Goal: Book appointment/travel/reservation

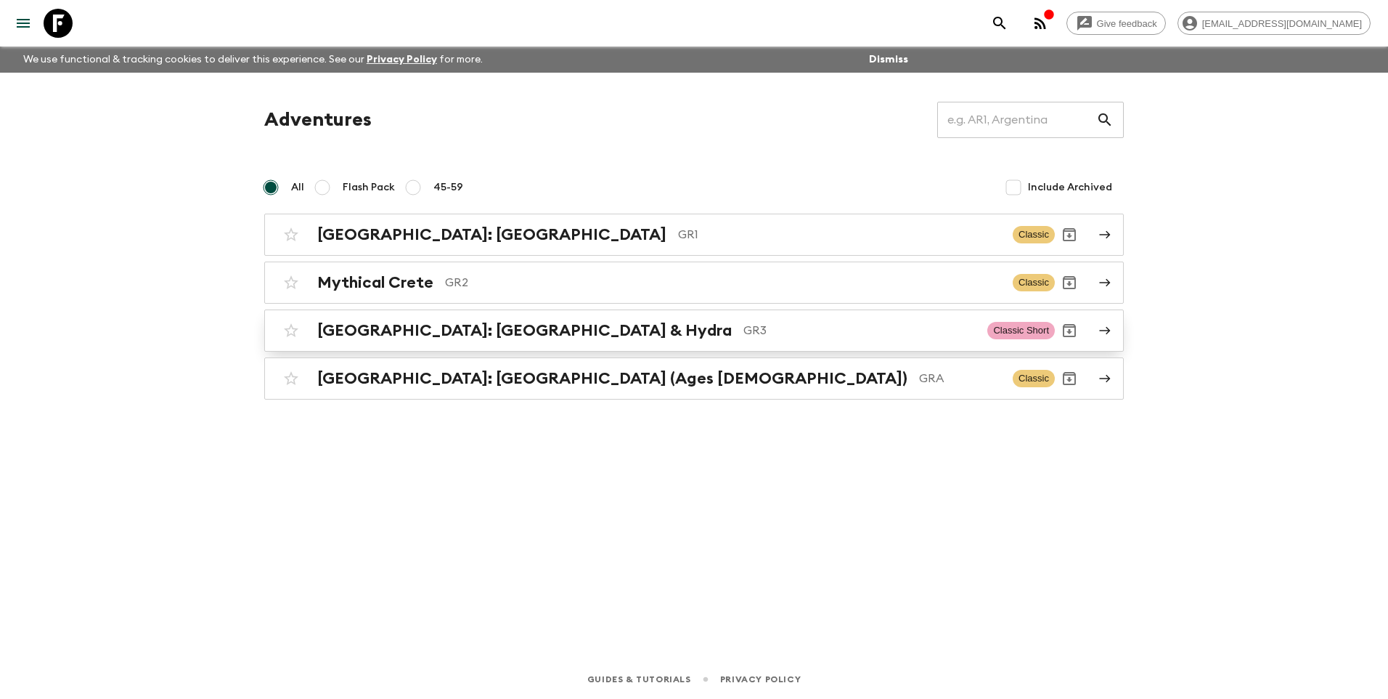
click at [393, 328] on h2 "[GEOGRAPHIC_DATA]: [GEOGRAPHIC_DATA] & Hydra" at bounding box center [524, 330] width 415 height 19
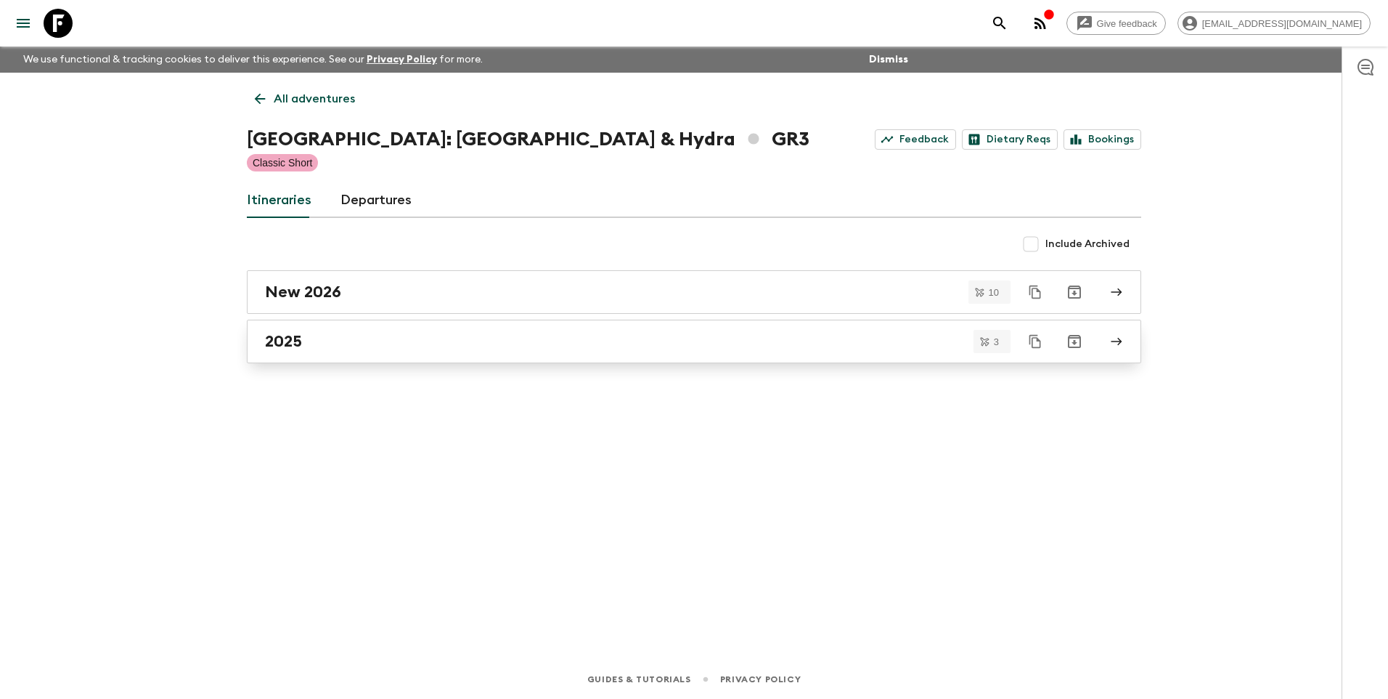
click at [281, 343] on h2 "2025" at bounding box center [283, 341] width 37 height 19
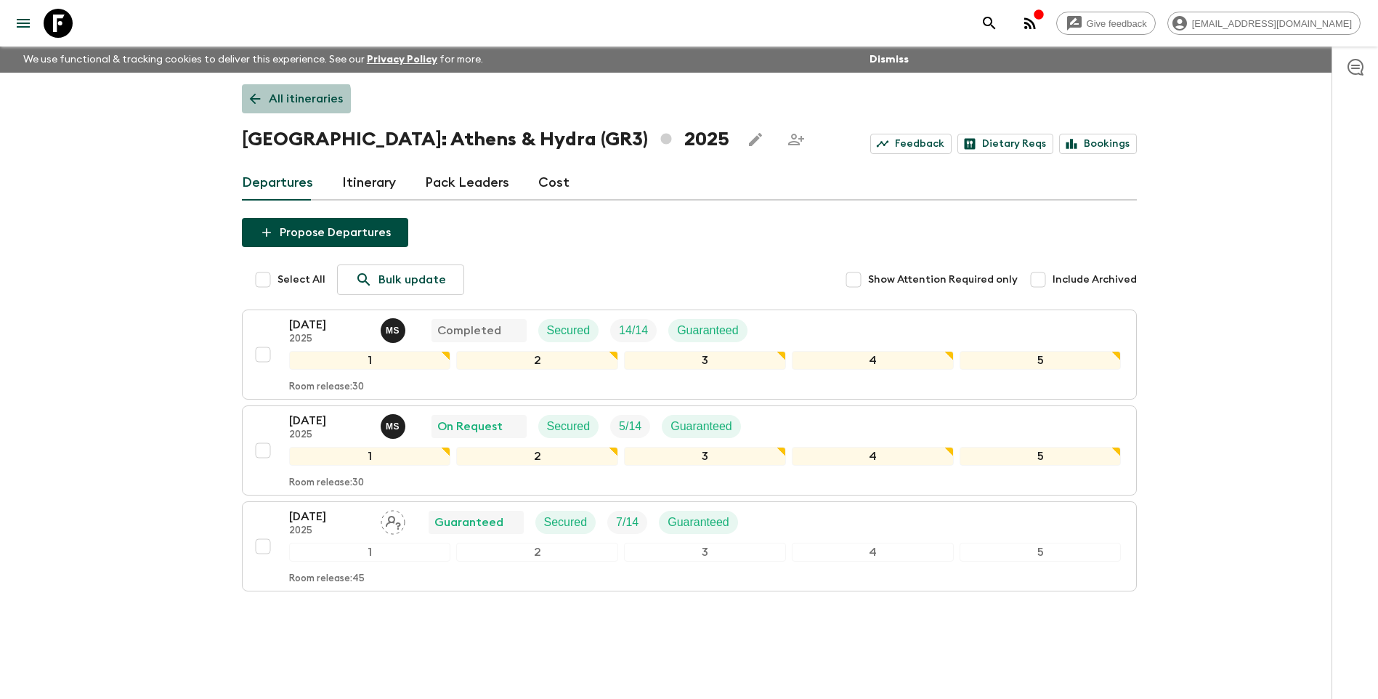
click at [269, 105] on p "All itineraries" at bounding box center [306, 98] width 74 height 17
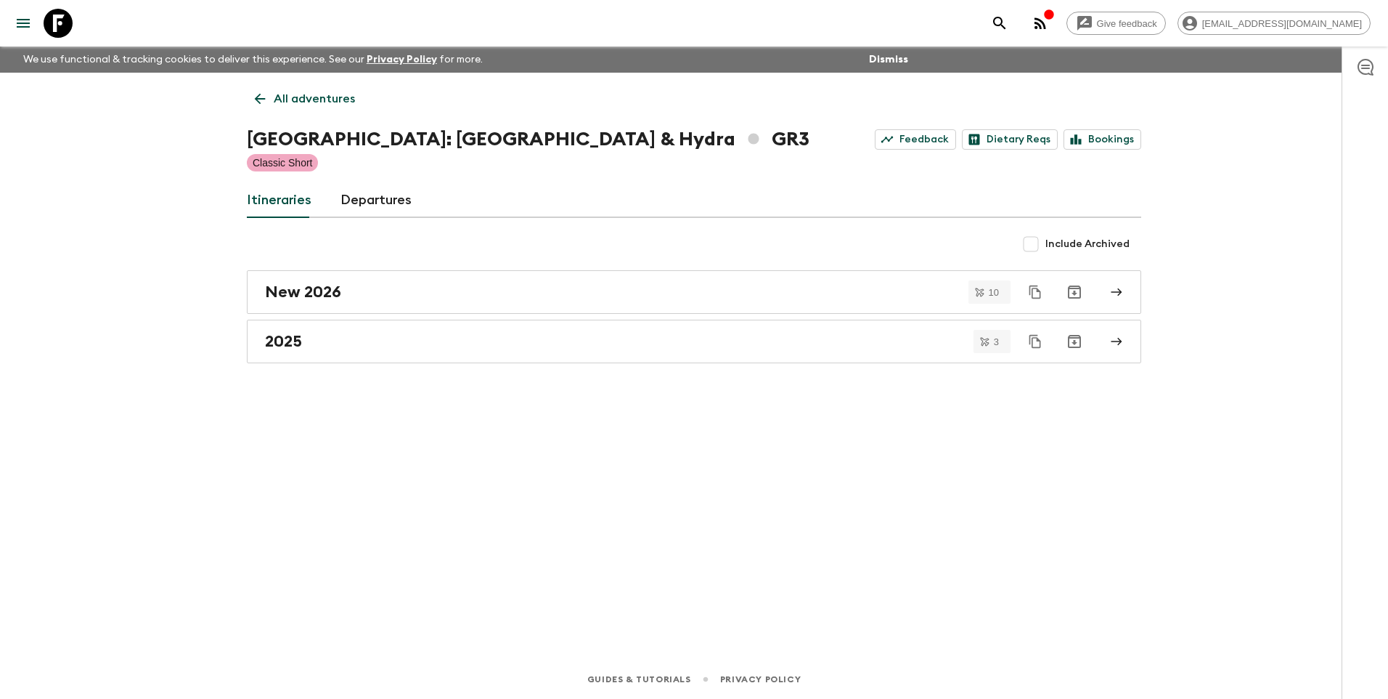
click at [272, 106] on link "All adventures" at bounding box center [305, 98] width 116 height 29
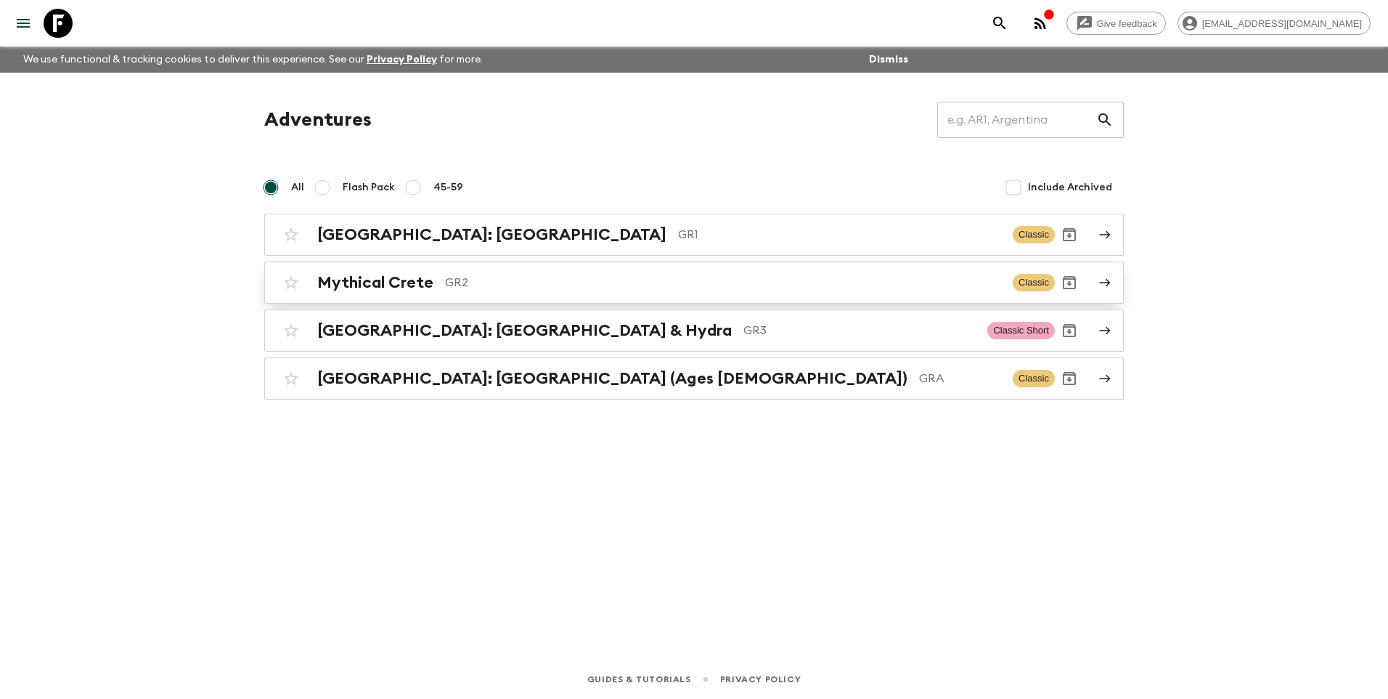
click at [404, 279] on h2 "Mythical Crete" at bounding box center [375, 282] width 116 height 19
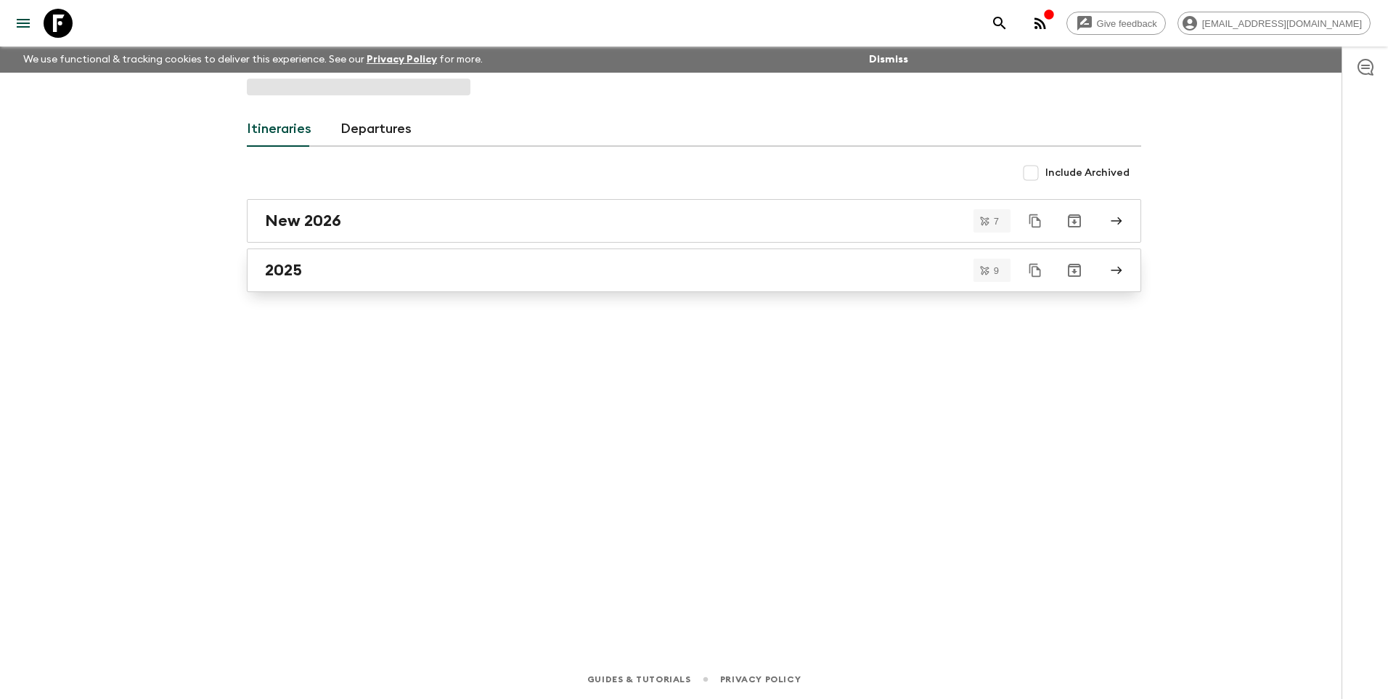
click at [283, 285] on link "2025" at bounding box center [694, 270] width 895 height 44
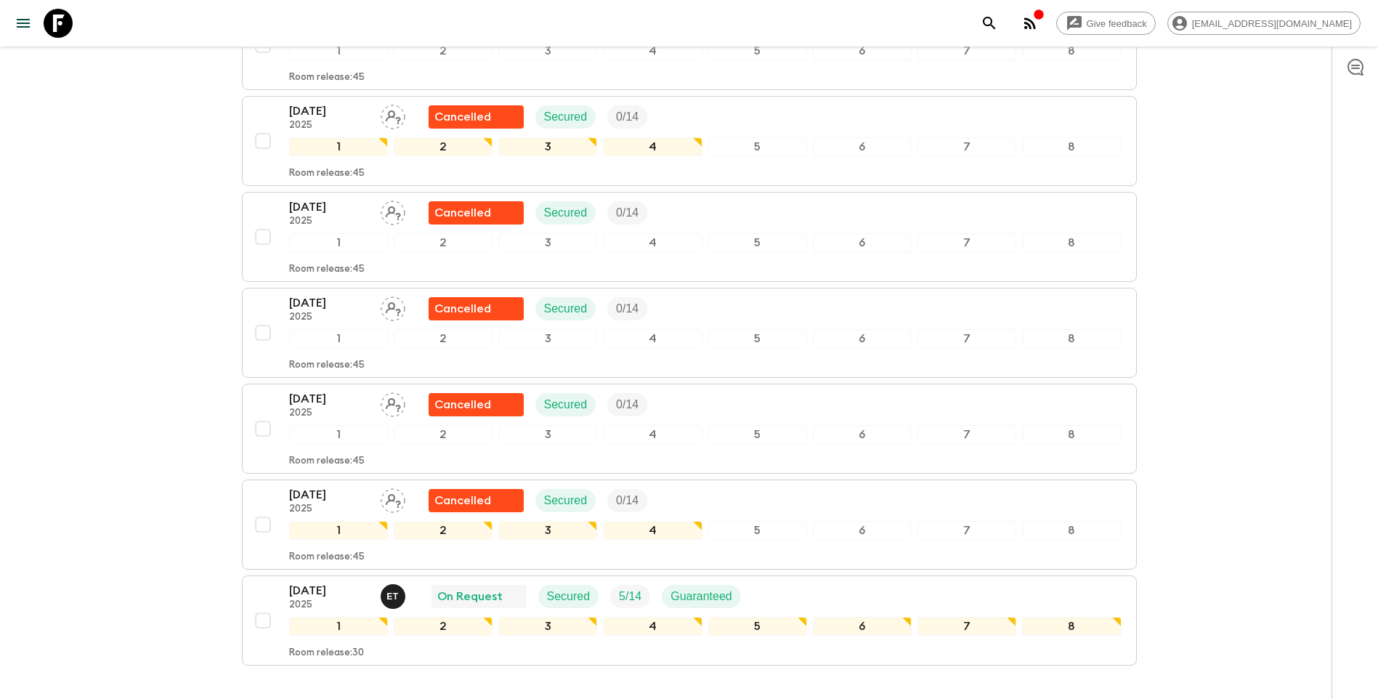
scroll to position [600, 0]
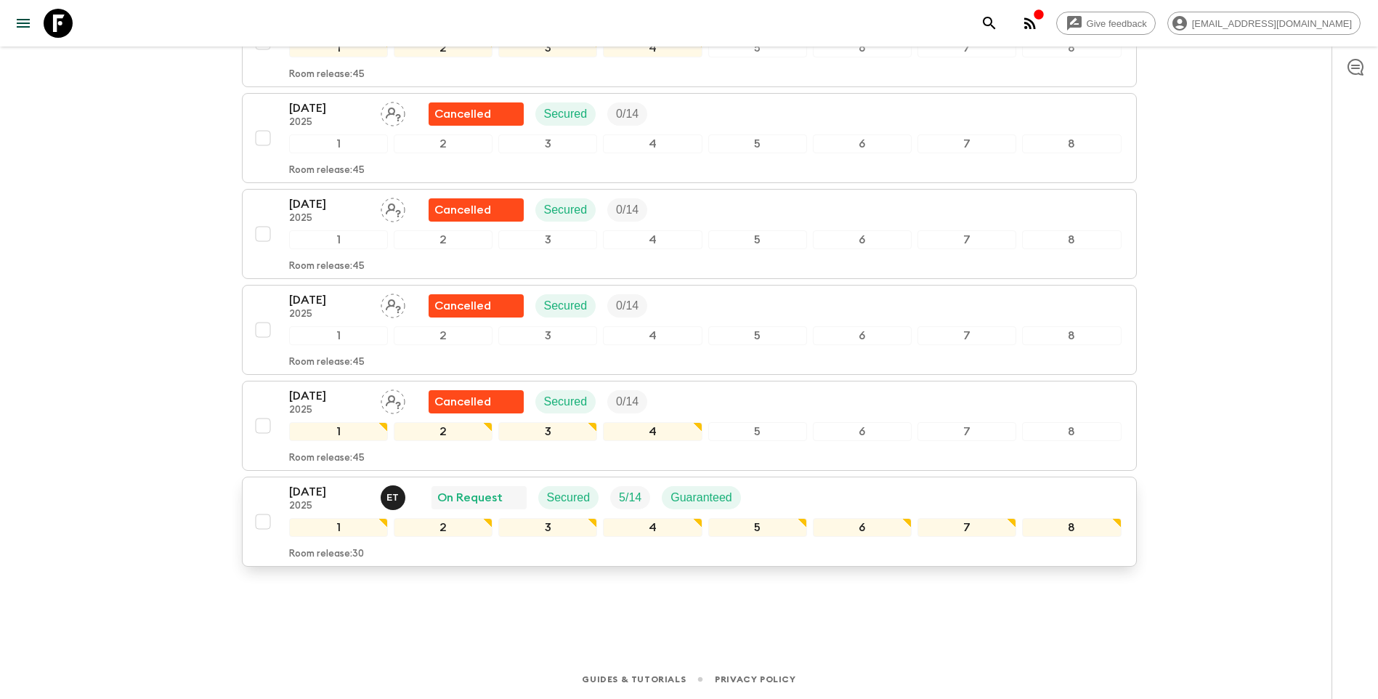
click at [313, 485] on p "[DATE]" at bounding box center [329, 491] width 80 height 17
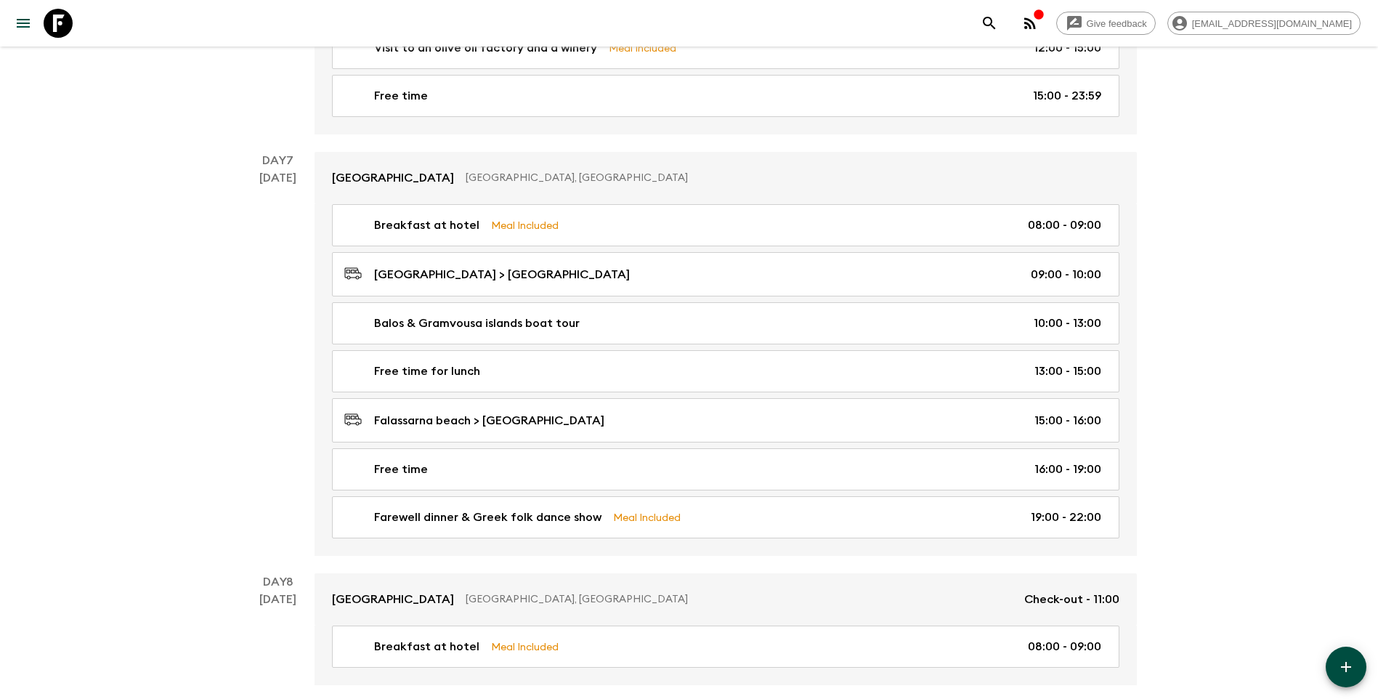
scroll to position [2122, 0]
